Goal: Transaction & Acquisition: Purchase product/service

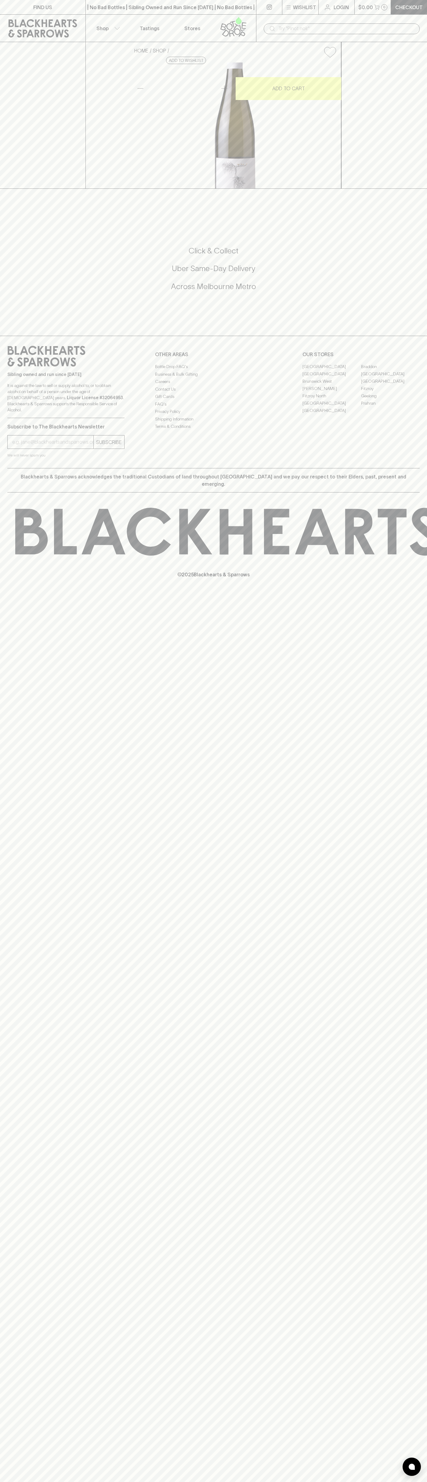
click at [33, 19] on link at bounding box center [42, 28] width 85 height 27
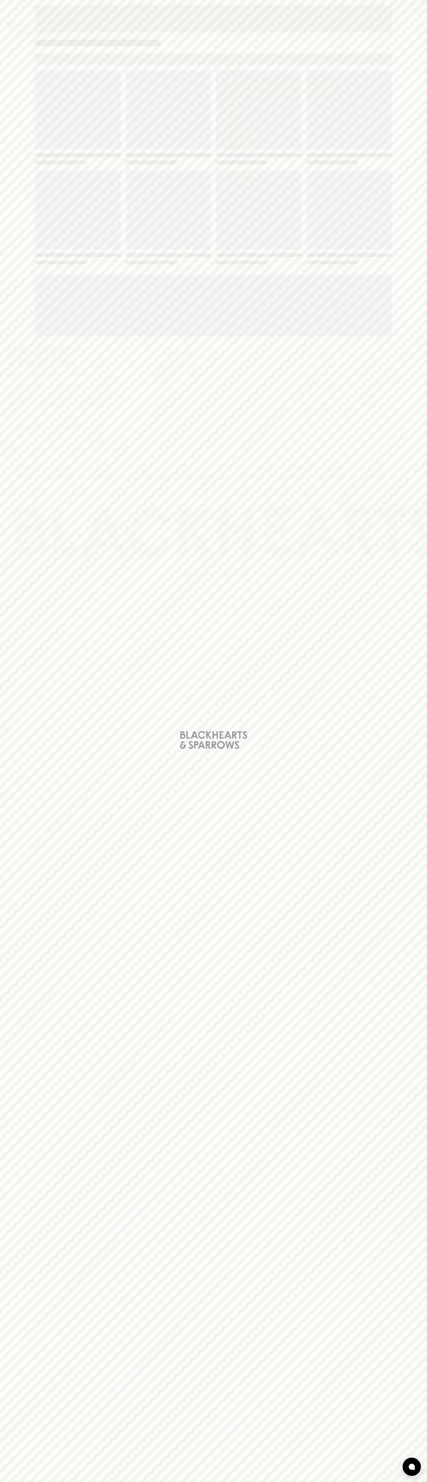
click at [145, 1482] on html "FIND US | No Bad Bottles | Sibling Owned and Run Since 2006 | No Bad Bottles | …" at bounding box center [213, 741] width 427 height 1482
click at [7, 16] on div "Loading" at bounding box center [213, 741] width 427 height 1482
